Goal: Information Seeking & Learning: Find specific fact

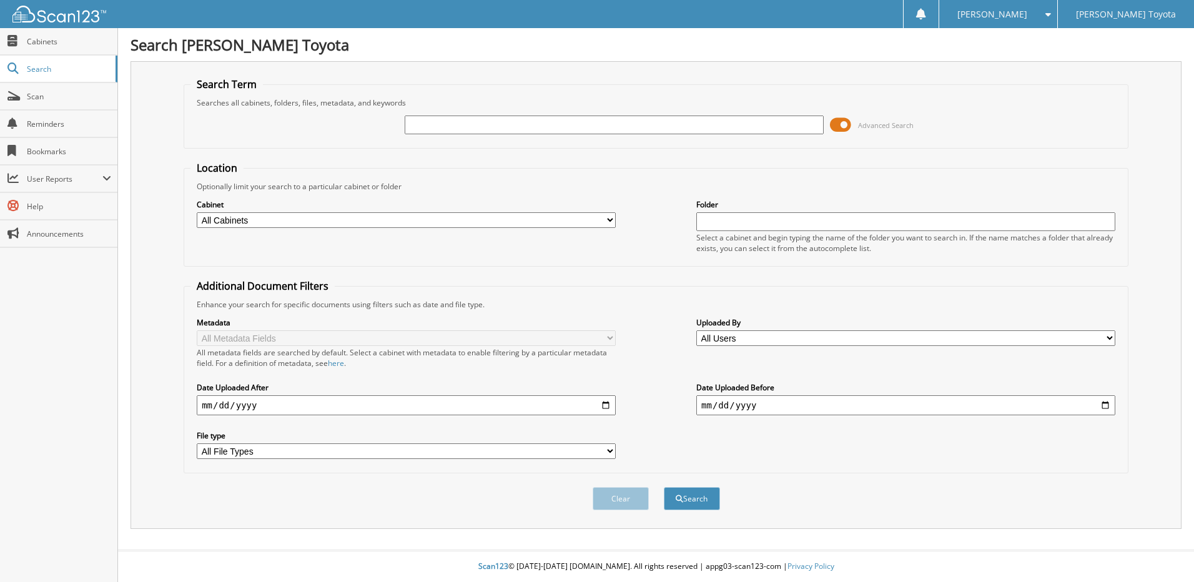
click at [636, 127] on input "text" at bounding box center [614, 125] width 419 height 19
type input "326158"
click at [664, 487] on button "Search" at bounding box center [692, 498] width 56 height 23
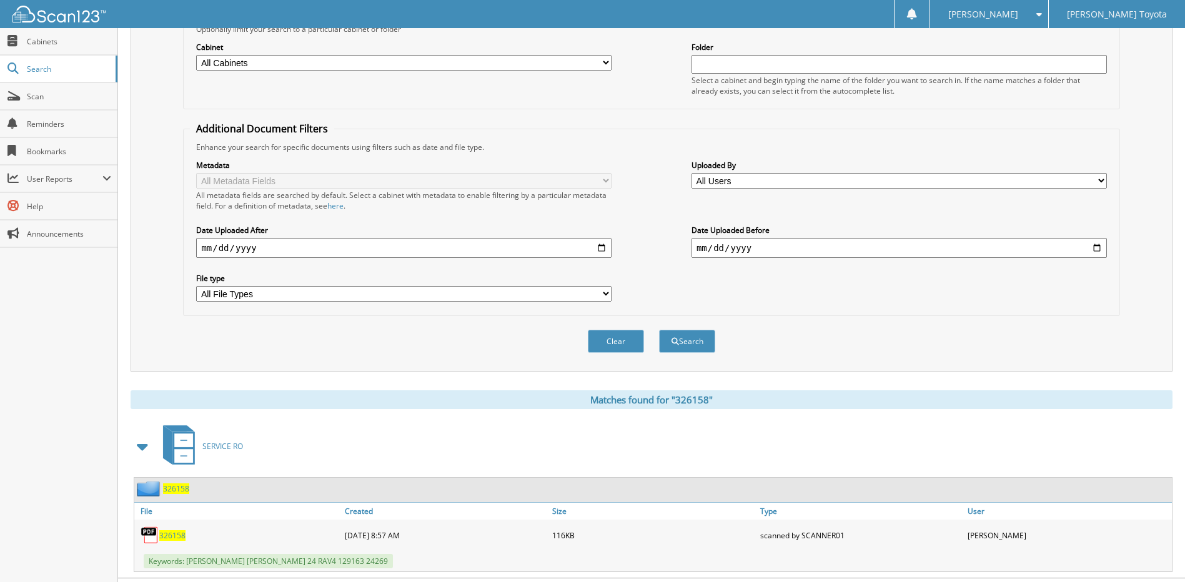
scroll to position [185, 0]
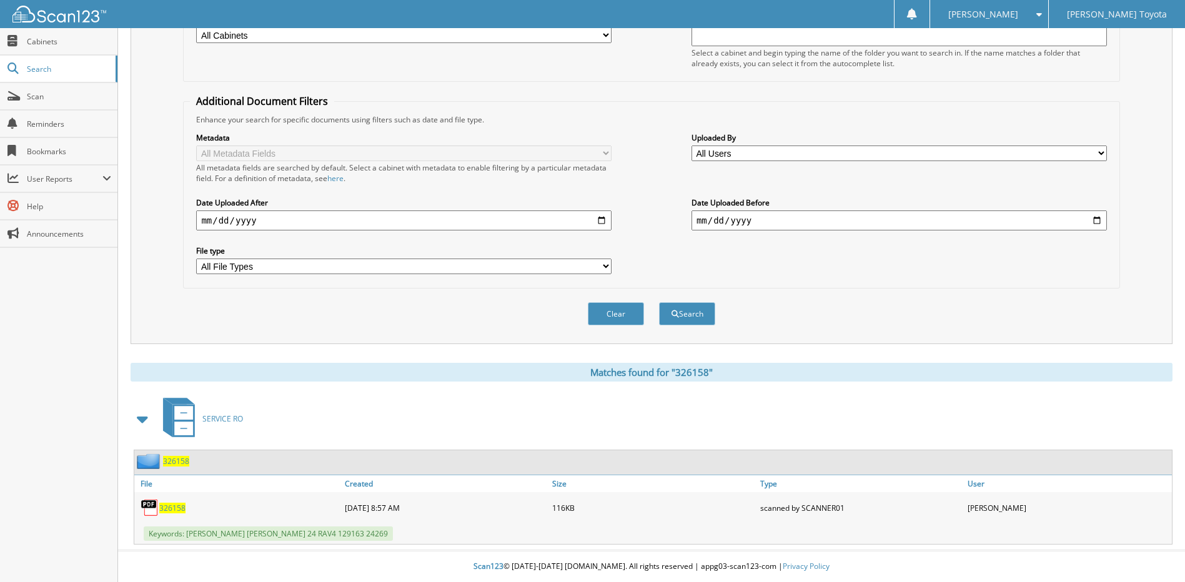
click at [177, 461] on span "326158" at bounding box center [176, 461] width 26 height 11
